Goal: Transaction & Acquisition: Purchase product/service

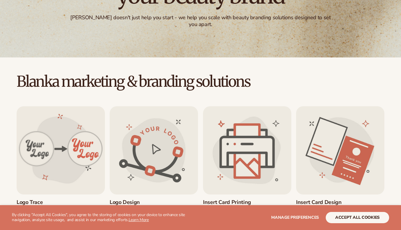
scroll to position [110, 0]
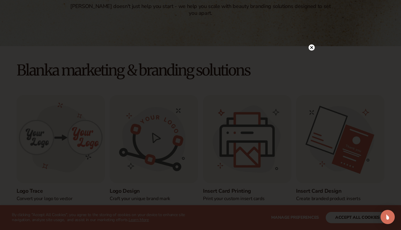
click at [352, 219] on div at bounding box center [200, 115] width 401 height 230
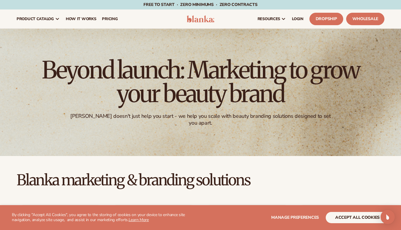
click at [360, 219] on button "accept all cookies" at bounding box center [357, 217] width 63 height 11
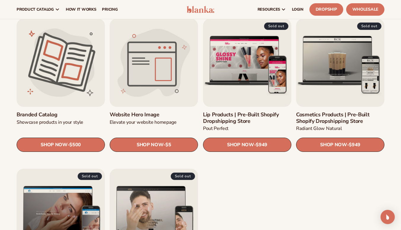
scroll to position [614, 0]
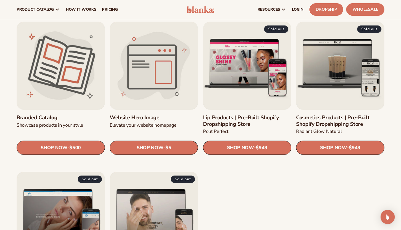
click at [161, 115] on link "Website Hero Image" at bounding box center [154, 118] width 88 height 7
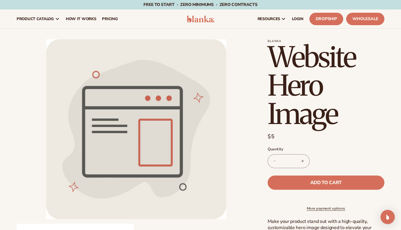
click at [372, 129] on section "Blanka Website Hero Image Website Hero Image Regular price $5 Sale price $5 Reg…" at bounding box center [326, 229] width 117 height 380
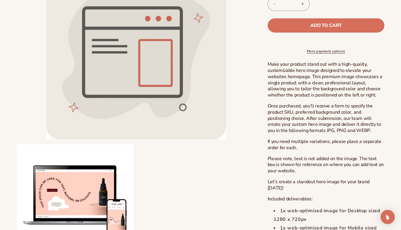
scroll to position [177, 0]
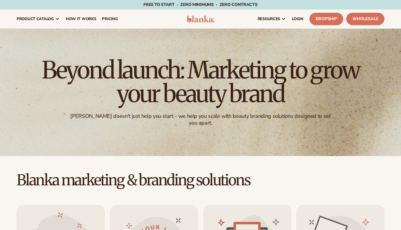
scroll to position [4, 0]
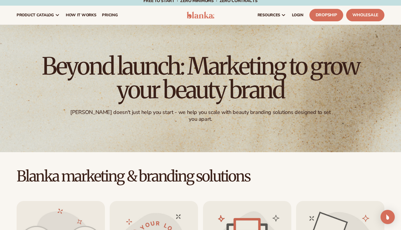
click at [330, 151] on div "Beyond launch: Marketing to grow your beauty brand Blanka doesn't just help you…" at bounding box center [200, 89] width 401 height 128
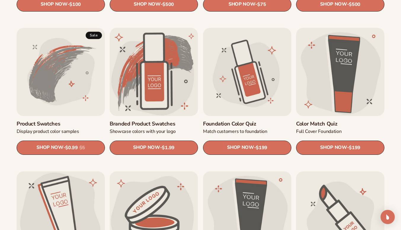
scroll to position [325, 0]
